Goal: Transaction & Acquisition: Purchase product/service

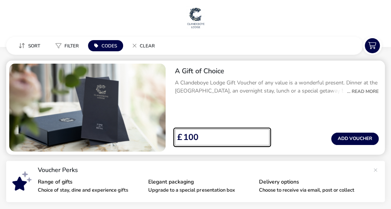
click at [194, 135] on input "100" at bounding box center [222, 137] width 81 height 16
type input "150"
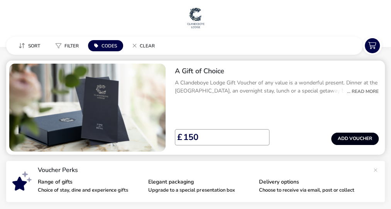
click at [361, 140] on button "Add Voucher" at bounding box center [355, 139] width 48 height 12
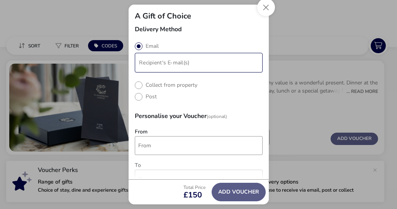
click at [173, 61] on input "modalAddVoucherInfo" at bounding box center [198, 62] width 125 height 17
type input "[PERSON_NAME][EMAIL_ADDRESS][PERSON_NAME][DOMAIN_NAME]"
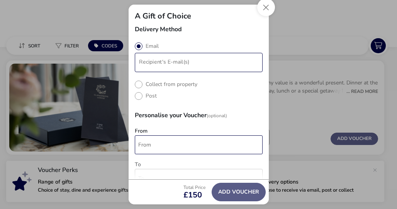
click at [187, 145] on div "Delivery Method Email Collect from property Post Personalise your Voucher (Opti…" at bounding box center [199, 102] width 140 height 153
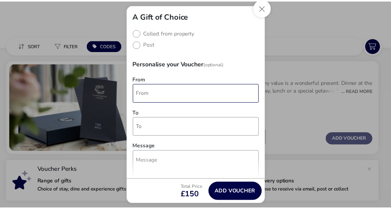
scroll to position [100, 0]
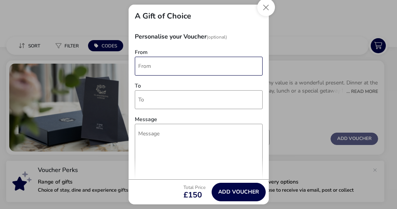
click at [150, 65] on input "From" at bounding box center [199, 66] width 128 height 19
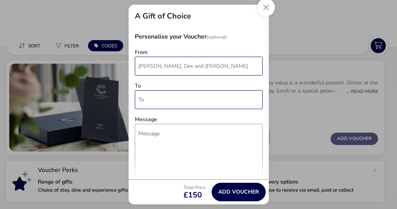
type input "[PERSON_NAME], Des and [PERSON_NAME]"
click at [168, 102] on input "To" at bounding box center [199, 99] width 128 height 19
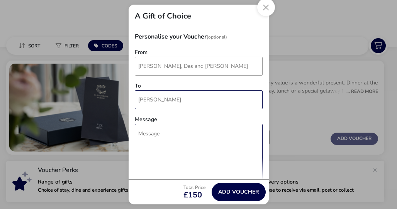
type input "[PERSON_NAME]"
click at [161, 130] on textarea "Message" at bounding box center [199, 159] width 128 height 71
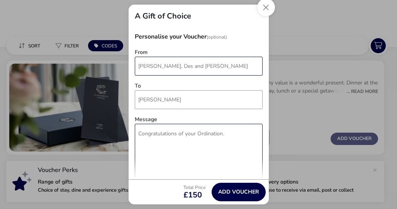
type textarea "Congratulations of your Ordination."
click at [170, 66] on input "[PERSON_NAME], Des and [PERSON_NAME]" at bounding box center [199, 66] width 128 height 19
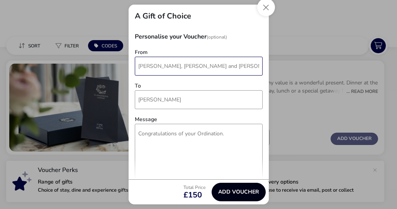
type input "[PERSON_NAME], [PERSON_NAME] and [PERSON_NAME]"
click at [240, 197] on button "Add Voucher" at bounding box center [239, 192] width 54 height 19
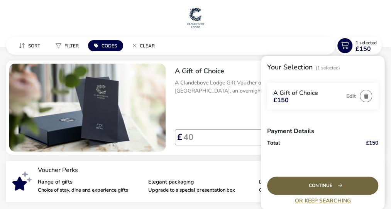
click at [328, 185] on div "Continue" at bounding box center [322, 186] width 111 height 18
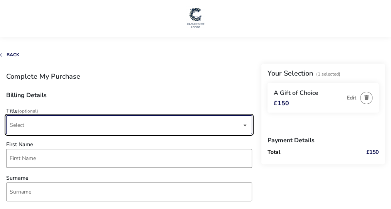
click at [122, 124] on span "Select" at bounding box center [126, 125] width 232 height 18
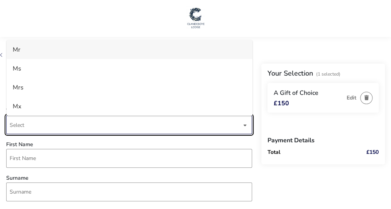
click at [16, 55] on li "Mr" at bounding box center [130, 49] width 246 height 19
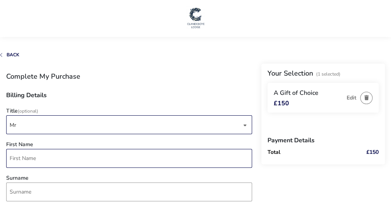
click at [30, 159] on input "First Name" at bounding box center [129, 158] width 246 height 19
type input "[PERSON_NAME]"
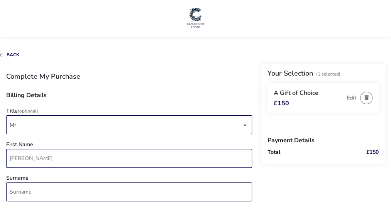
type input "[PERSON_NAME]"
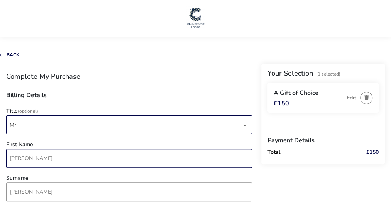
type input "[PERSON_NAME][EMAIL_ADDRESS][PERSON_NAME][DOMAIN_NAME]"
type input "7879 886035"
type input "[STREET_ADDRESS]"
type input "[GEOGRAPHIC_DATA]"
type input "BT15 5GH"
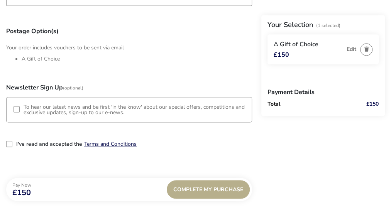
scroll to position [497, 0]
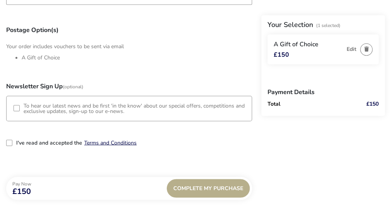
click at [12, 144] on div "3-term_condi" at bounding box center [9, 143] width 7 height 7
click at [10, 144] on div "3-term_condi" at bounding box center [9, 143] width 6 height 6
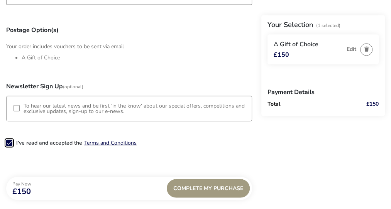
click at [210, 191] on div "Complete My Purchase" at bounding box center [208, 188] width 83 height 19
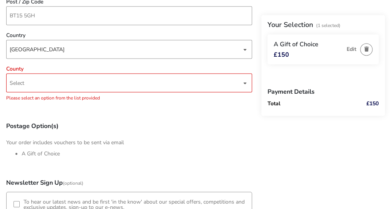
scroll to position [388, 0]
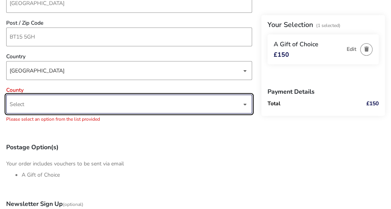
click at [31, 102] on span "Select" at bounding box center [126, 104] width 232 height 18
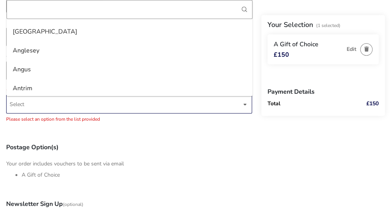
scroll to position [31, 0]
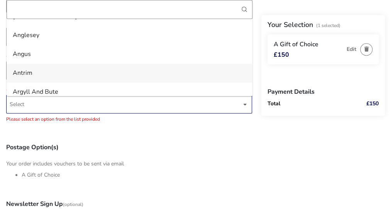
click at [32, 70] on li "Antrim" at bounding box center [130, 73] width 246 height 19
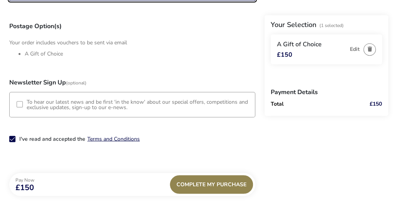
scroll to position [501, 0]
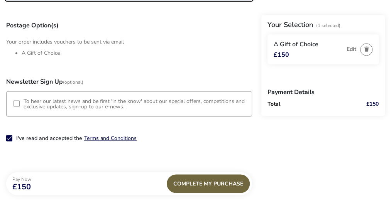
click at [210, 192] on div "Complete My Purchase" at bounding box center [208, 184] width 83 height 19
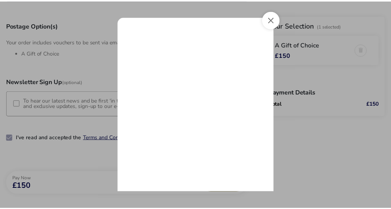
scroll to position [0, 0]
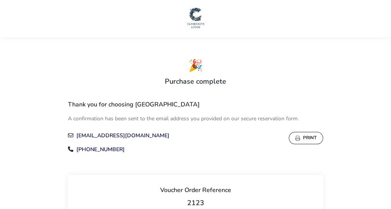
click at [229, 156] on div "Thank you for choosing [GEOGRAPHIC_DATA] A confirmation has been sent to the em…" at bounding box center [195, 129] width 255 height 59
click at [304, 140] on button "Print" at bounding box center [306, 138] width 34 height 12
